Goal: Task Accomplishment & Management: Manage account settings

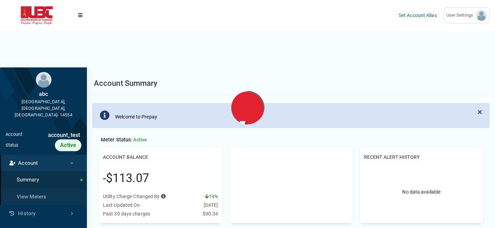
scroll to position [3, 0]
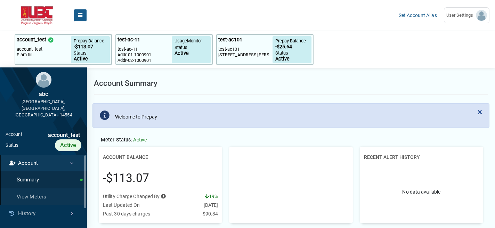
click at [84, 16] on button "Menu" at bounding box center [80, 15] width 13 height 13
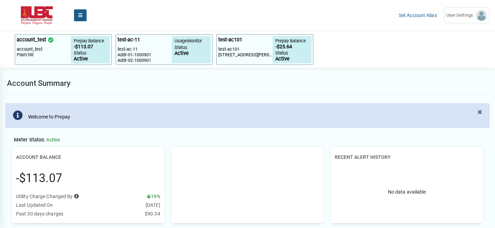
click at [84, 16] on button "Menu" at bounding box center [80, 15] width 13 height 13
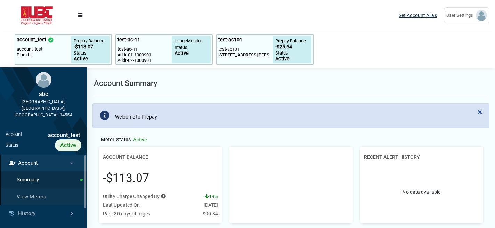
click at [408, 16] on link "Set Account Alias" at bounding box center [418, 16] width 38 height 6
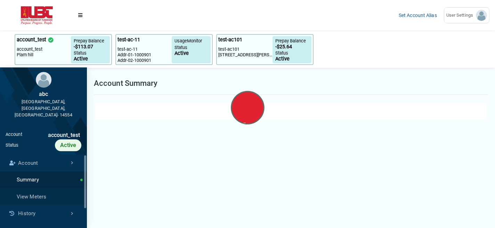
select select "25 per page"
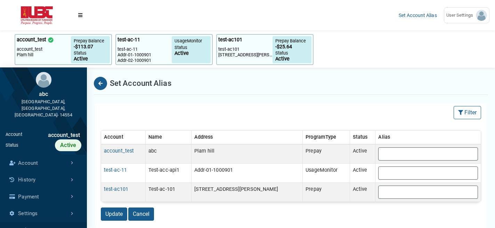
scroll to position [0, 0]
click at [100, 83] on icon "Back" at bounding box center [100, 83] width 4 height 5
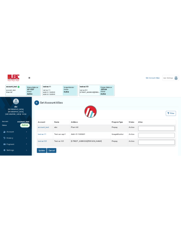
scroll to position [3, 0]
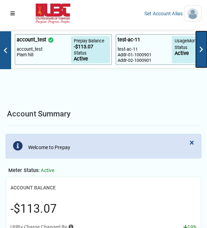
click at [200, 53] on img at bounding box center [201, 49] width 11 height 11
click at [201, 45] on img at bounding box center [201, 49] width 11 height 11
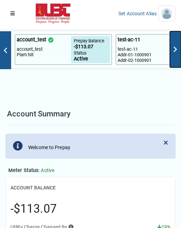
click at [172, 50] on img at bounding box center [175, 49] width 11 height 11
click at [4, 54] on img at bounding box center [5, 50] width 11 height 11
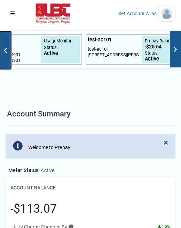
scroll to position [0, 147]
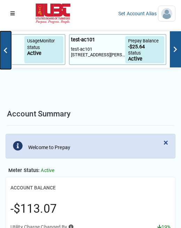
click at [4, 54] on img at bounding box center [5, 50] width 11 height 11
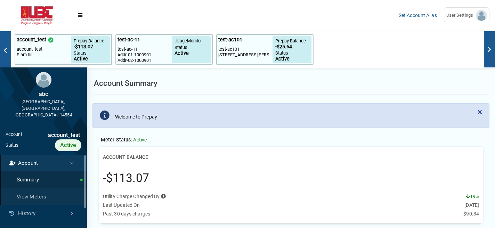
scroll to position [0, 0]
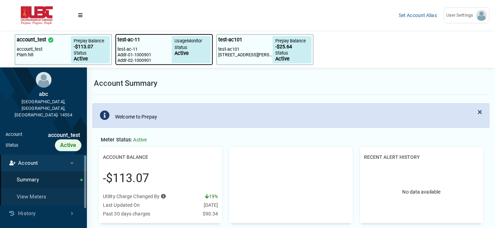
click at [150, 44] on div "test-ac-11" at bounding box center [144, 41] width 54 height 10
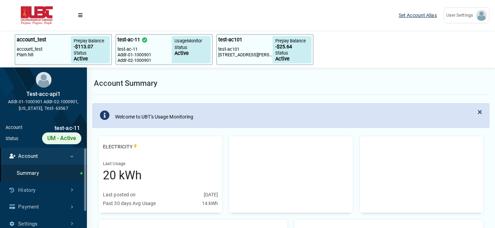
click at [405, 16] on link "Set Account Alias" at bounding box center [418, 16] width 38 height 6
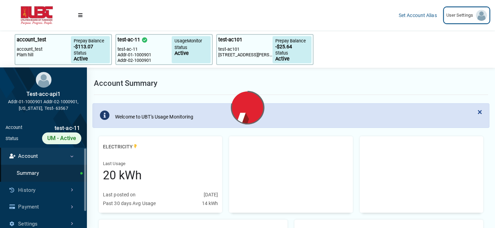
select select "25 per page"
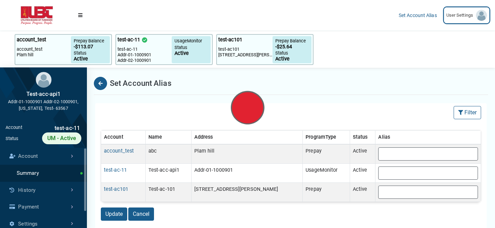
click at [468, 17] on span "User Settings" at bounding box center [461, 15] width 30 height 7
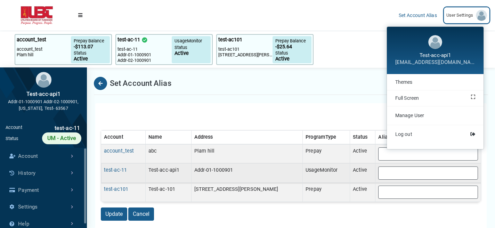
scroll to position [0, 0]
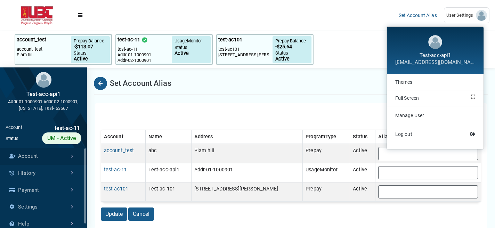
click at [43, 155] on link "Account" at bounding box center [43, 156] width 87 height 17
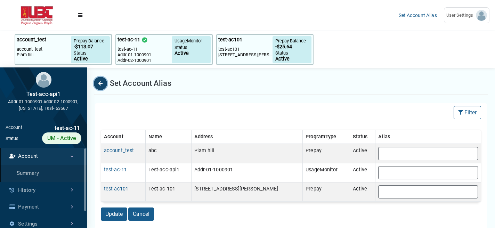
click at [101, 84] on icon "Back" at bounding box center [100, 83] width 4 height 5
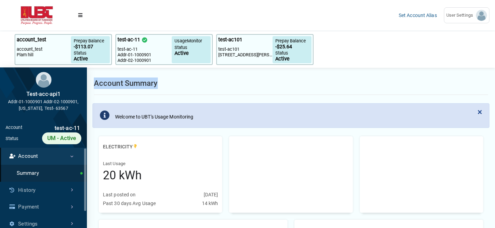
drag, startPoint x: 163, startPoint y: 84, endPoint x: 93, endPoint y: 86, distance: 69.2
click at [94, 86] on div "Account Summary" at bounding box center [291, 83] width 394 height 23
click at [94, 86] on h1 "Account Summary" at bounding box center [126, 82] width 64 height 11
drag, startPoint x: 93, startPoint y: 86, endPoint x: 192, endPoint y: 90, distance: 99.1
click at [192, 90] on div "Account Summary" at bounding box center [291, 83] width 394 height 23
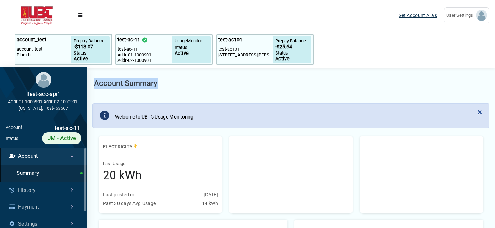
click at [403, 16] on link "Set Account Alias" at bounding box center [418, 16] width 38 height 6
select select "25 per page"
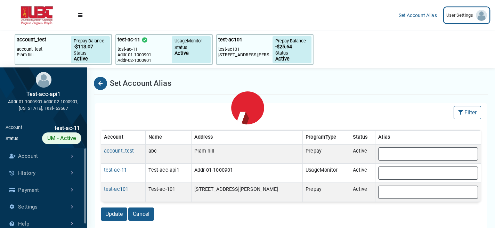
click at [466, 14] on span "User Settings" at bounding box center [461, 15] width 30 height 7
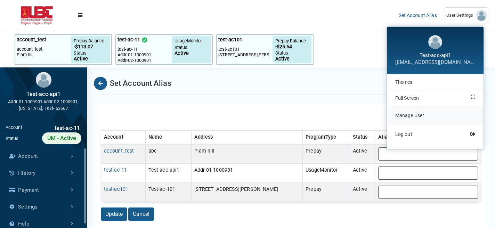
click at [428, 117] on link "Manage User" at bounding box center [435, 115] width 97 height 18
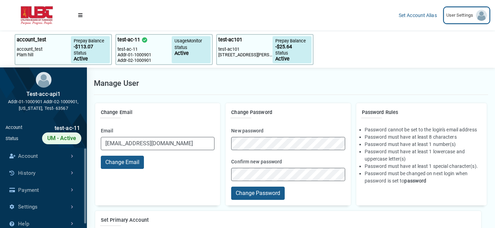
click at [459, 13] on span "User Settings" at bounding box center [461, 15] width 30 height 7
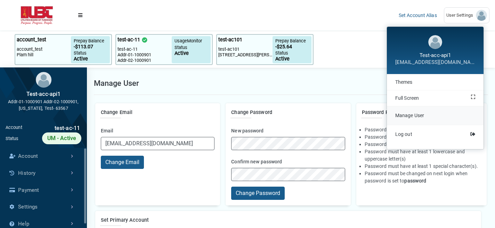
click at [420, 116] on span "Manage User" at bounding box center [409, 116] width 29 height 6
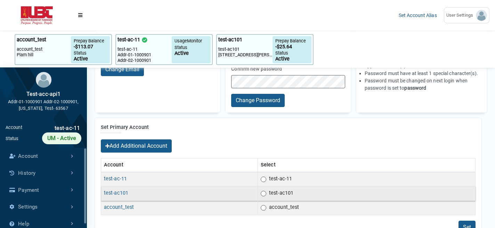
scroll to position [92, 0]
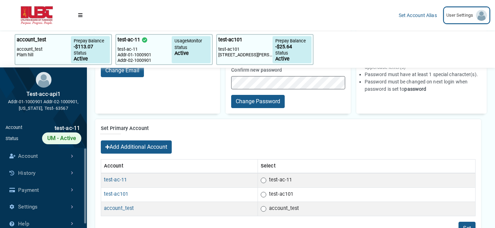
click at [447, 19] on link "User Settings" at bounding box center [467, 15] width 46 height 16
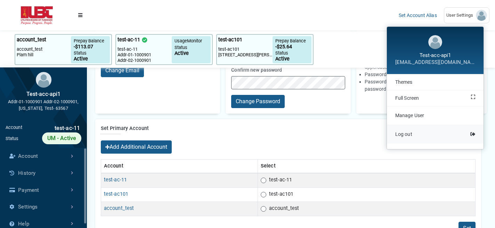
click at [404, 139] on link "Log out" at bounding box center [435, 134] width 97 height 18
